Goal: Check status: Check status

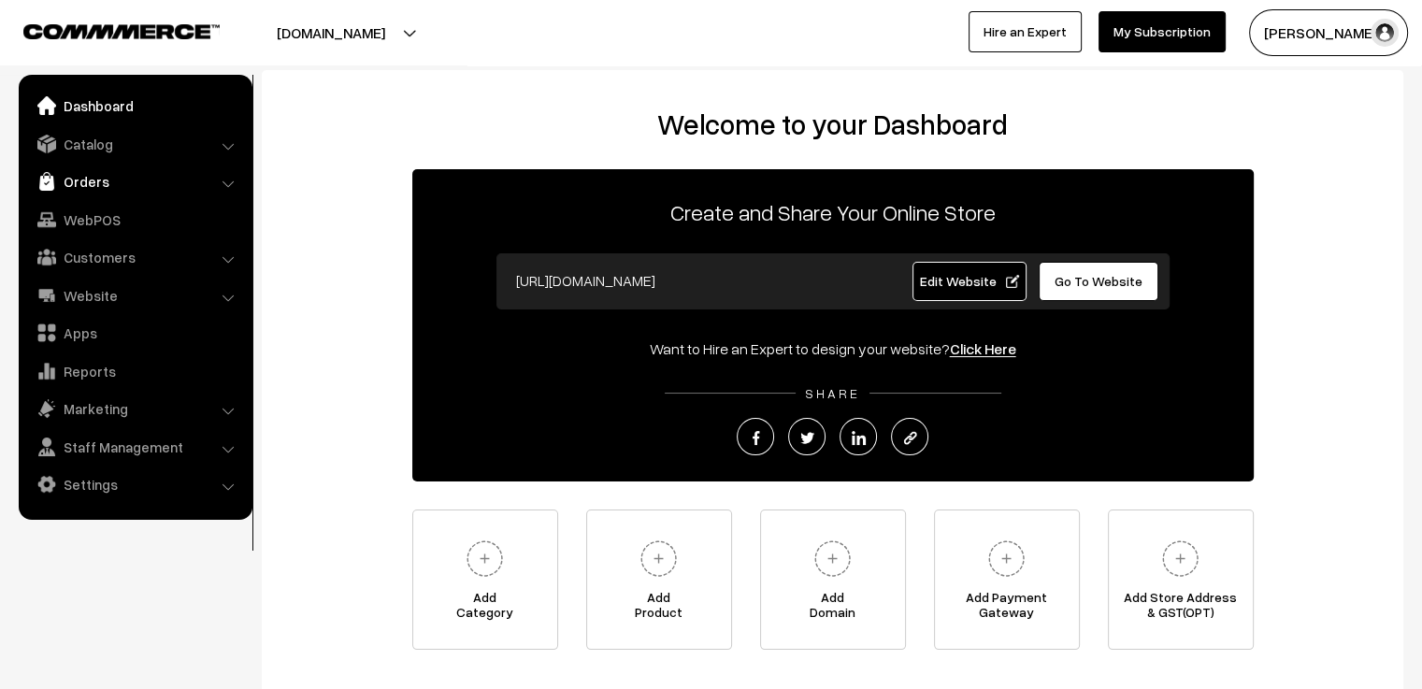
click at [83, 176] on link "Orders" at bounding box center [134, 182] width 223 height 34
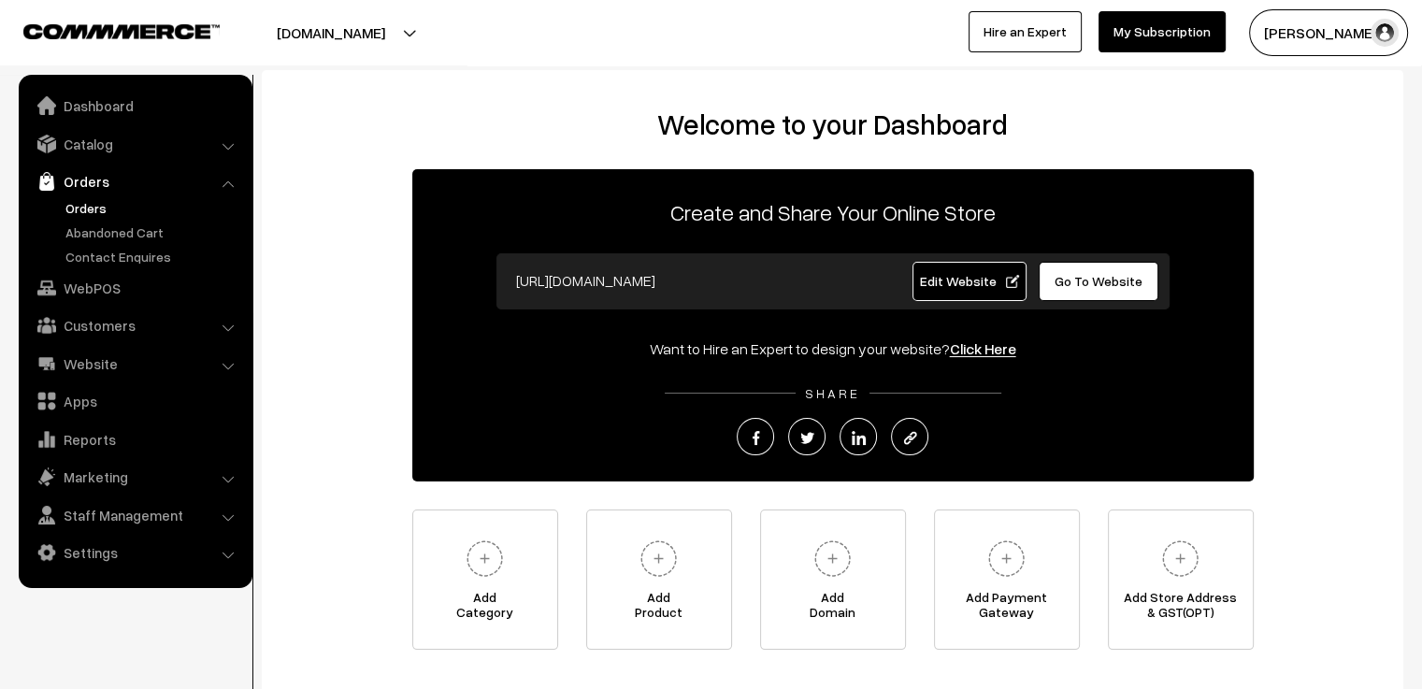
click at [104, 210] on link "Orders" at bounding box center [153, 208] width 185 height 20
